Goal: Check status: Check status

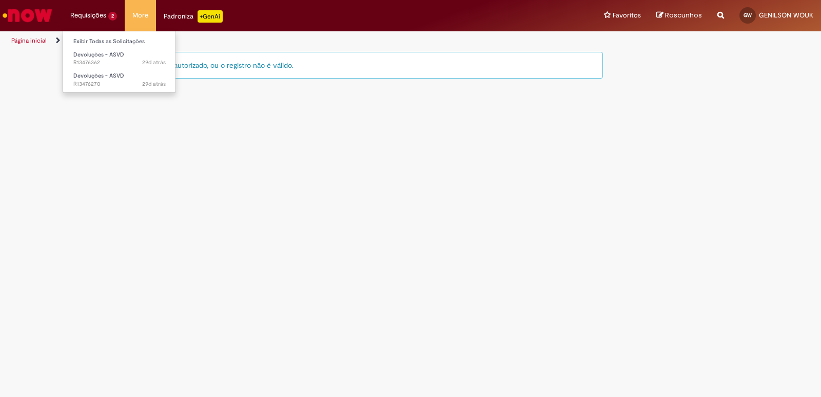
click at [91, 12] on li "Requisições 2 Exibir Todas as Solicitações Devoluções - ASVD 29d atrás 29 dias …" at bounding box center [94, 15] width 62 height 31
click at [93, 17] on li "Requisições 2 Exibir Todas as Solicitações Devoluções - ASVD 29d atrás 29 dias …" at bounding box center [94, 15] width 62 height 31
click at [28, 38] on link "Página inicial" at bounding box center [28, 40] width 35 height 8
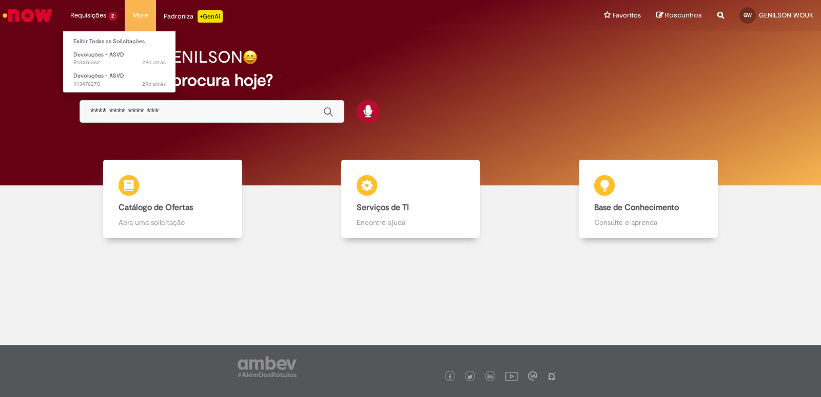
click at [85, 11] on li "Requisições 2 Exibir Todas as Solicitações Devoluções - ASVD 29d atrás 29 dias …" at bounding box center [94, 15] width 62 height 31
click at [91, 65] on span "29d atrás 29 dias atrás R13476362" at bounding box center [119, 62] width 92 height 8
click at [86, 60] on span "29d atrás 29 dias atrás R13476362" at bounding box center [119, 62] width 92 height 8
click at [120, 38] on link "Exibir Todas as Solicitações" at bounding box center [119, 41] width 113 height 11
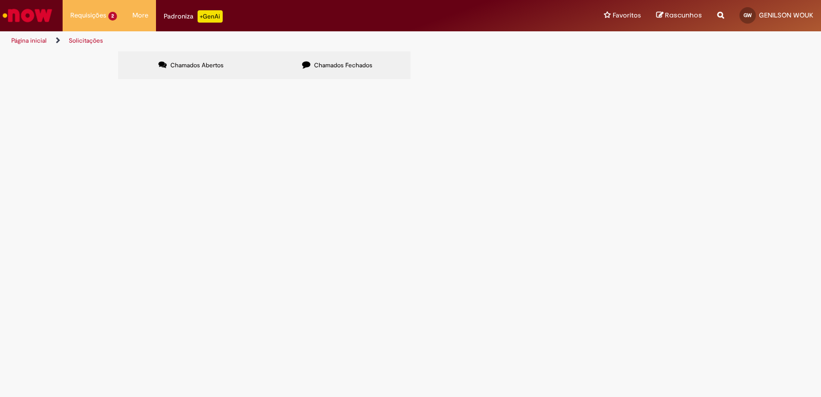
click at [0, 0] on span "Devoluções - ASVD" at bounding box center [0, 0] width 0 height 0
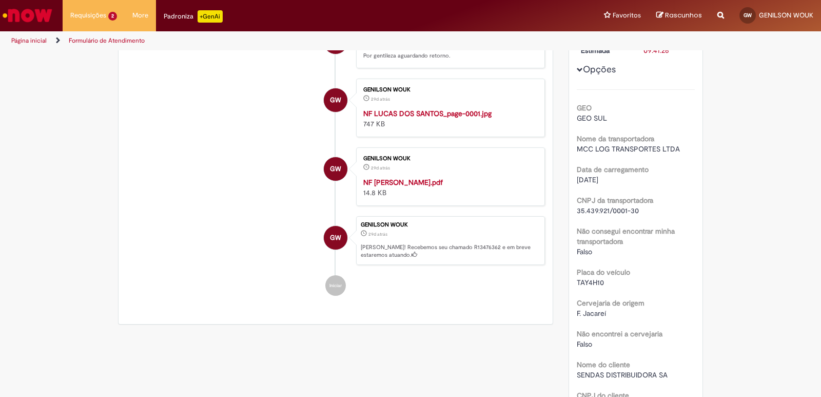
scroll to position [149, 0]
click at [412, 109] on img "Histórico de tíquete" at bounding box center [448, 109] width 171 height 0
click at [317, 138] on li "GW GENILSON WOUK 29d atrás 29 dias atrás NF LUCAS DOS SANTOS_page-0001.jpg 747 …" at bounding box center [335, 109] width 419 height 58
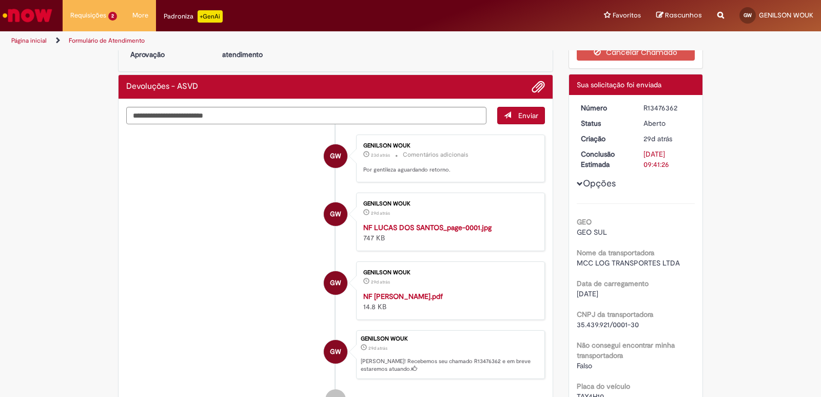
scroll to position [0, 0]
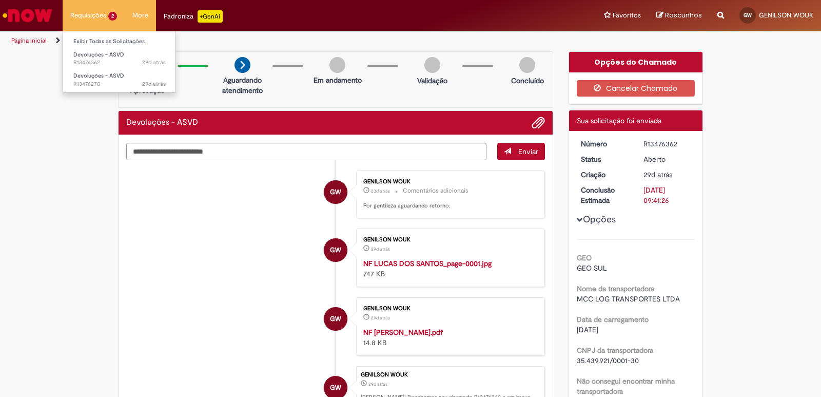
click at [83, 19] on li "Requisições 2 Exibir Todas as Solicitações Devoluções - ASVD 29d atrás 29 dias …" at bounding box center [94, 15] width 62 height 31
click at [30, 42] on link "Página inicial" at bounding box center [28, 40] width 35 height 8
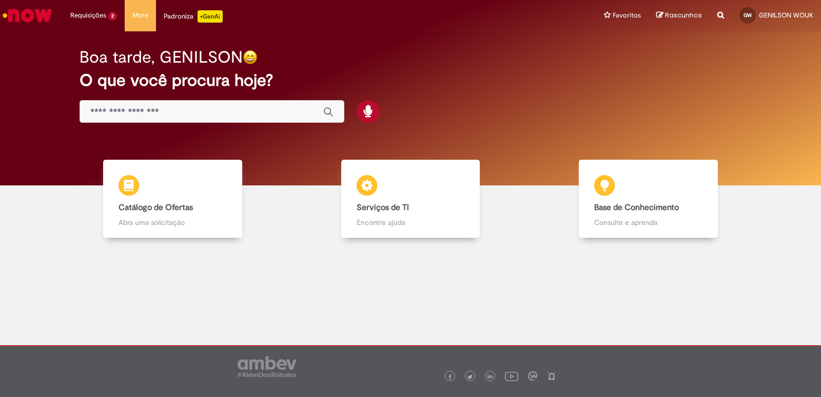
click at [675, 13] on span "Rascunhos" at bounding box center [683, 15] width 37 height 10
click at [632, 20] on li "Favoritos Exibir todos os Favoritos" at bounding box center [622, 15] width 52 height 31
drag, startPoint x: 598, startPoint y: 118, endPoint x: 550, endPoint y: 115, distance: 47.8
click at [597, 117] on div "Boa tarde, GENILSON O que você procura hoje?" at bounding box center [411, 85] width 698 height 87
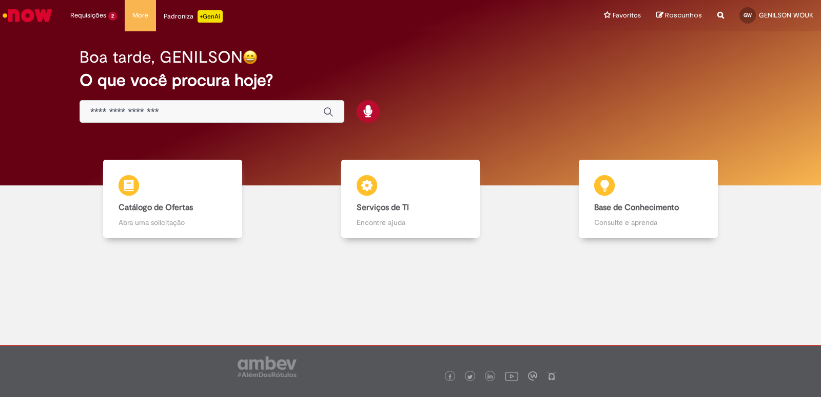
click at [183, 13] on div "Padroniza +GenAi" at bounding box center [193, 16] width 59 height 12
